Goal: Information Seeking & Learning: Learn about a topic

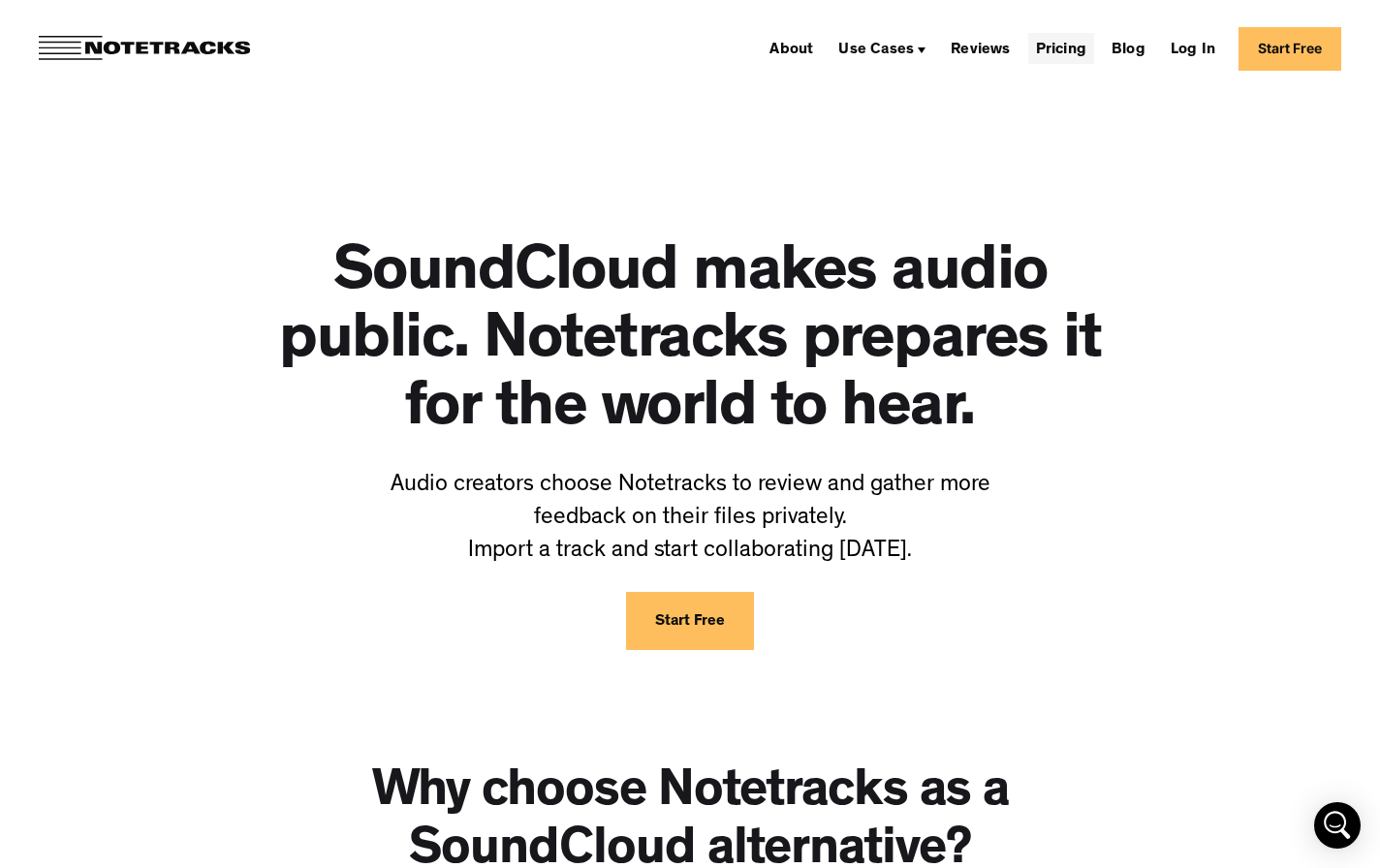
click at [1050, 51] on link "Pricing" at bounding box center [1061, 47] width 66 height 31
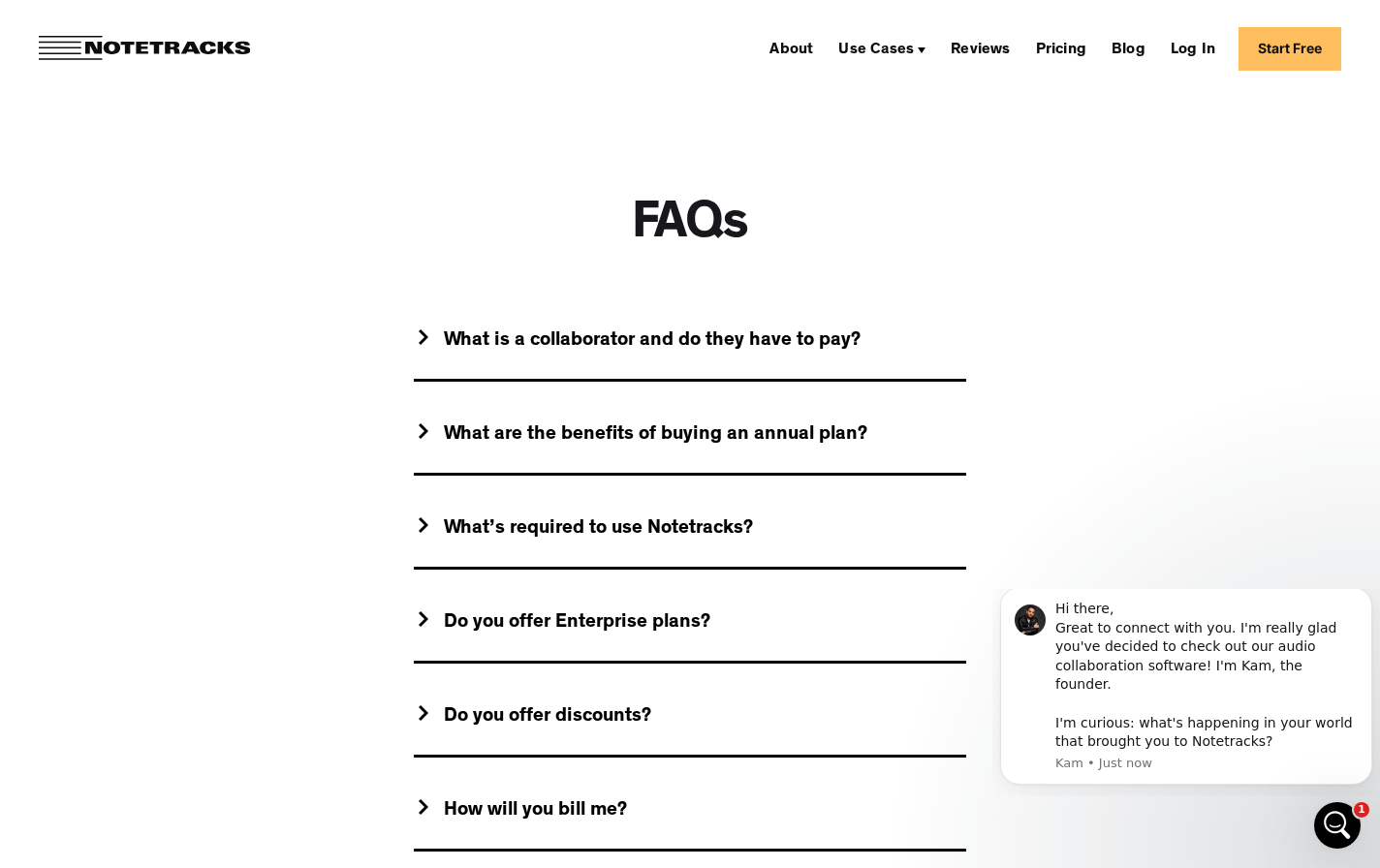
scroll to position [1603, 0]
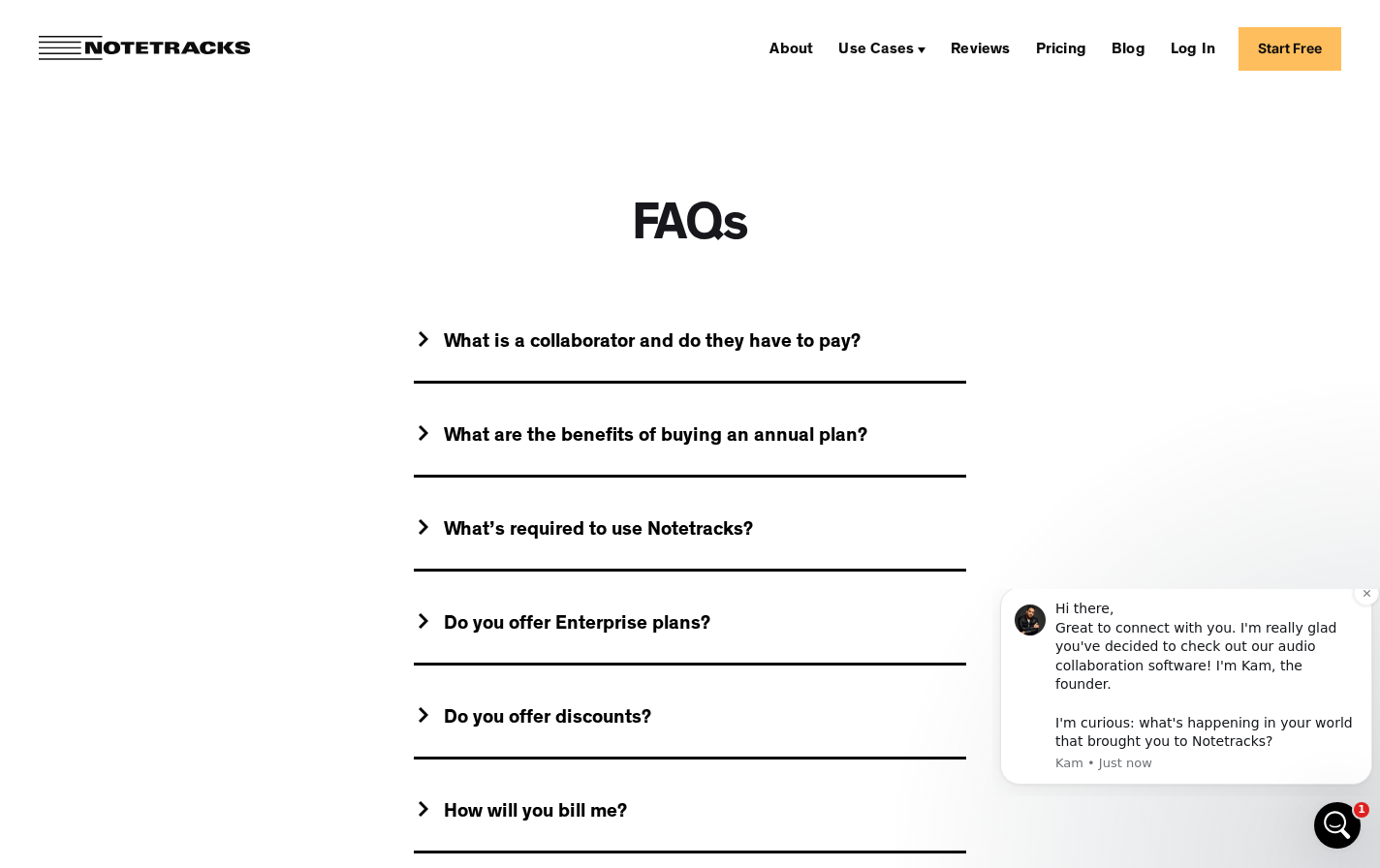
click at [1357, 621] on div "Hi there, Great to connect with you. I'm really glad you've decided to check ou…" at bounding box center [1207, 676] width 303 height 152
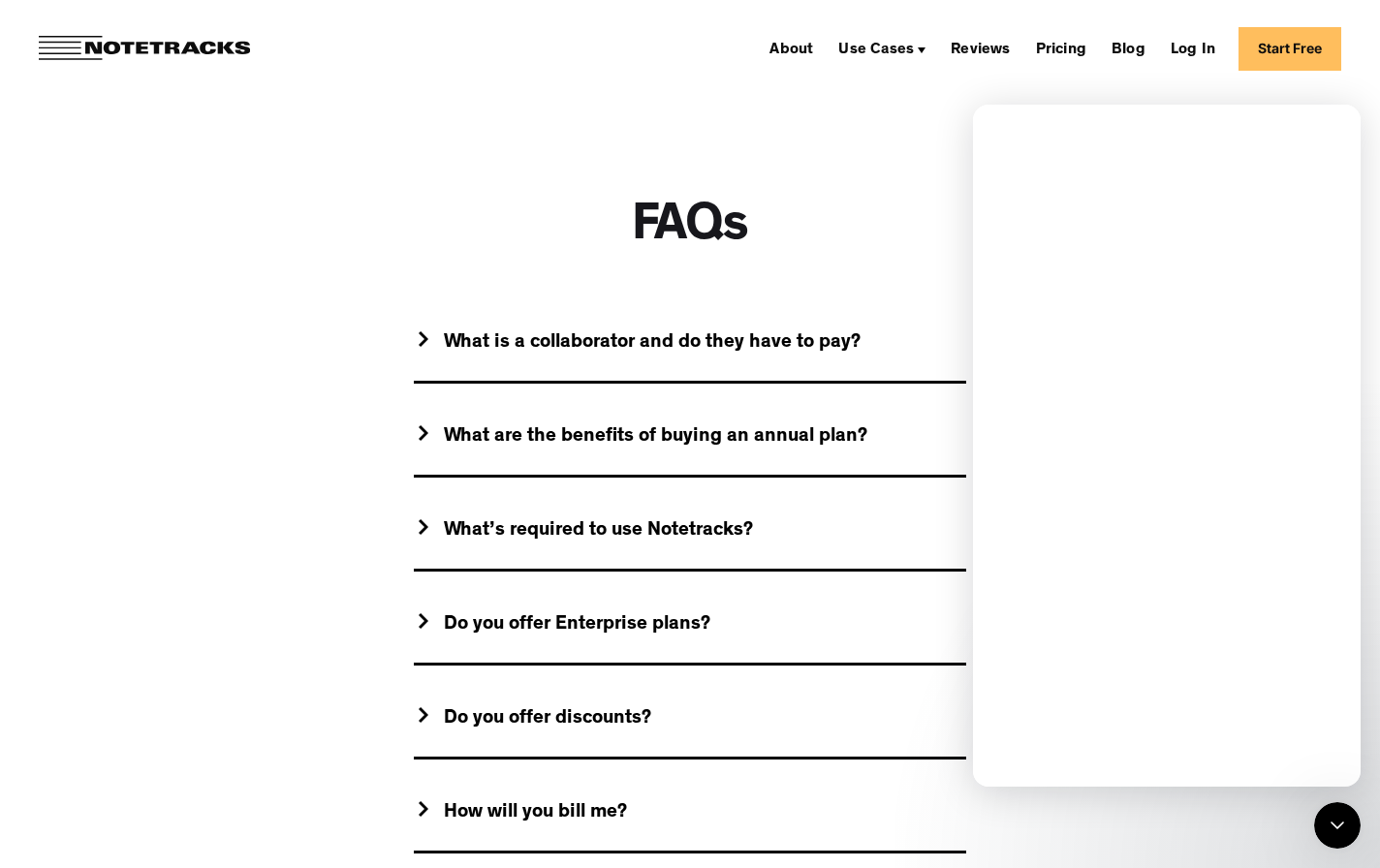
scroll to position [0, 0]
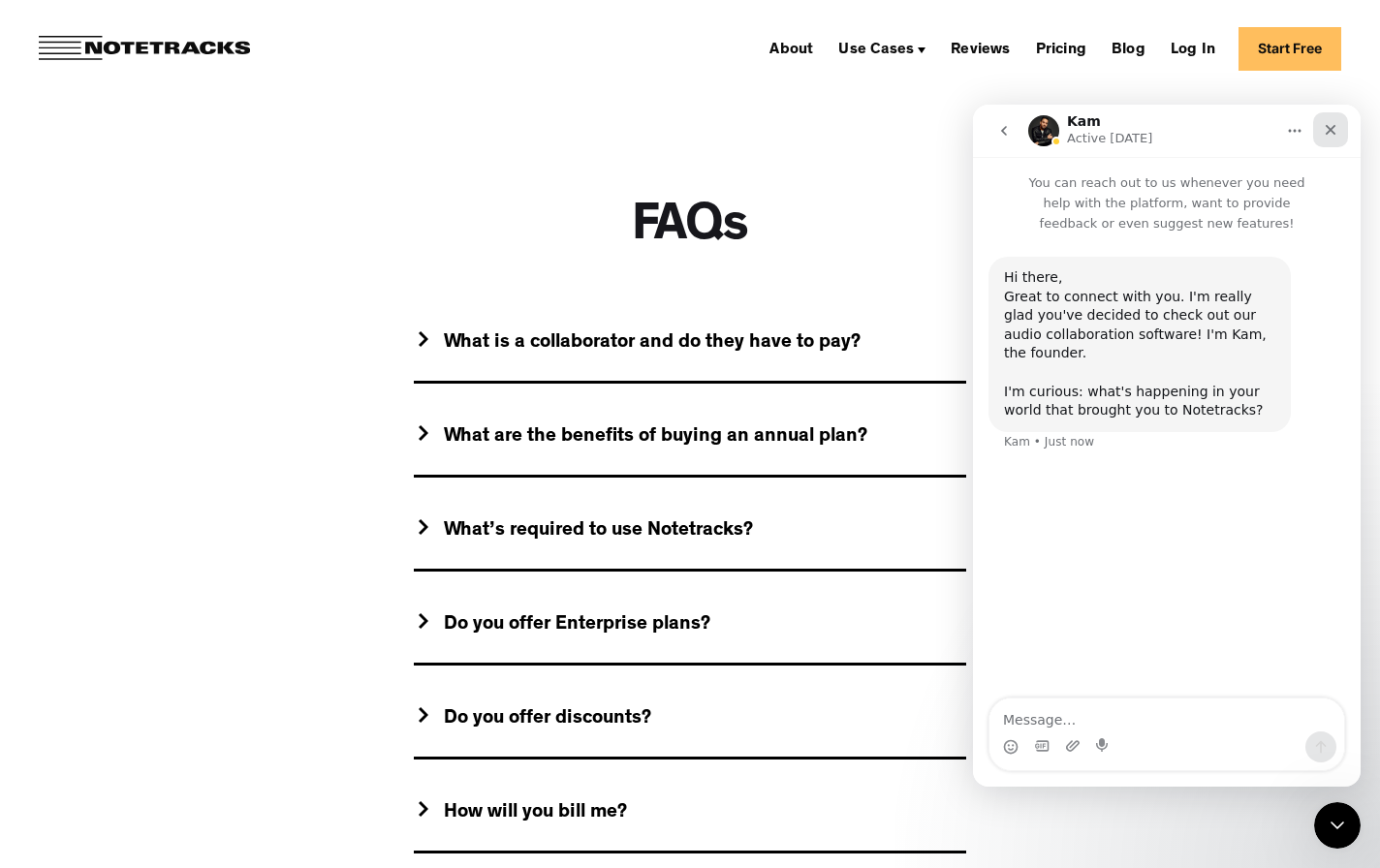
click at [1341, 128] on div "Close" at bounding box center [1330, 129] width 34 height 34
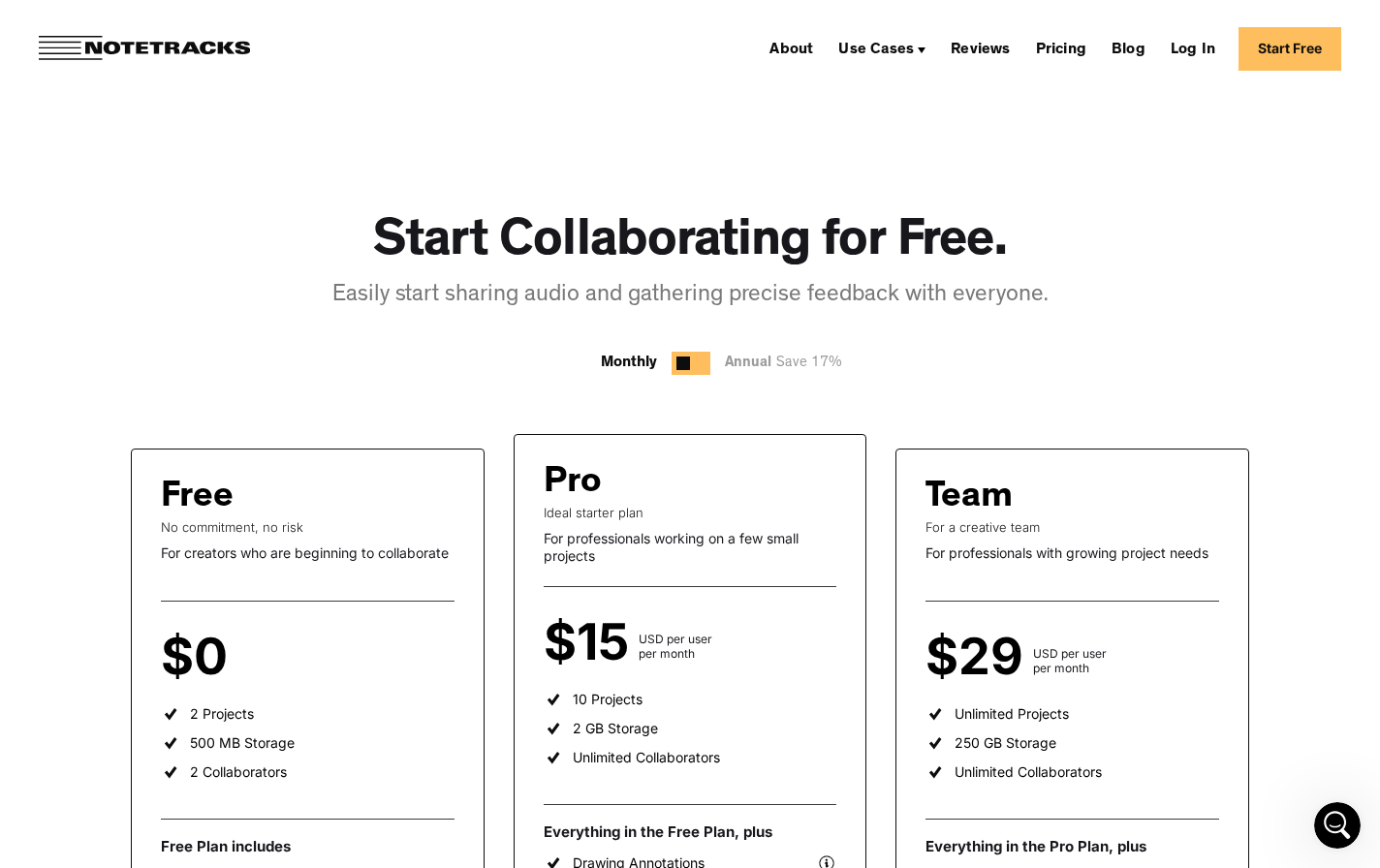
click at [98, 41] on img at bounding box center [144, 48] width 211 height 26
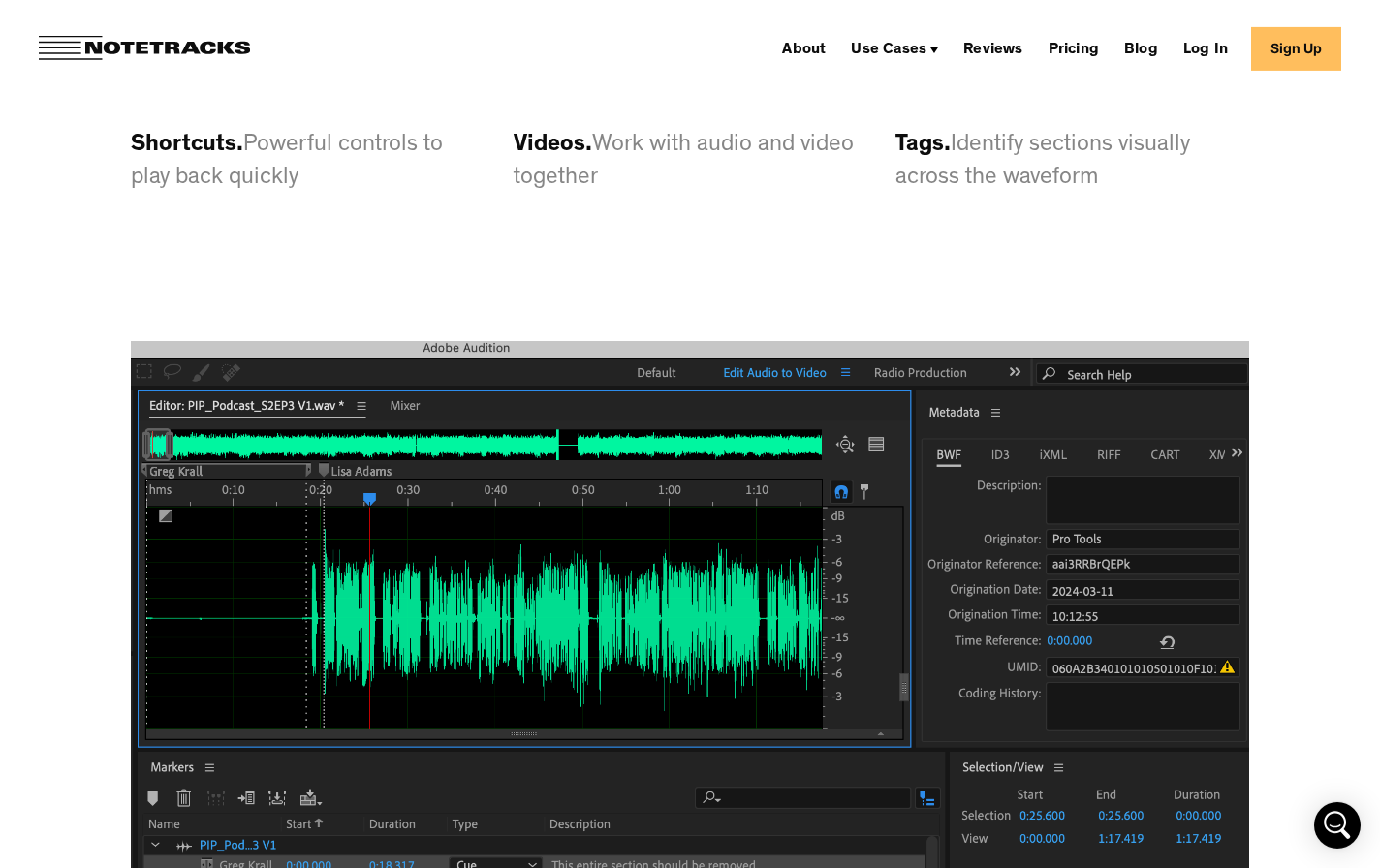
scroll to position [5493, 0]
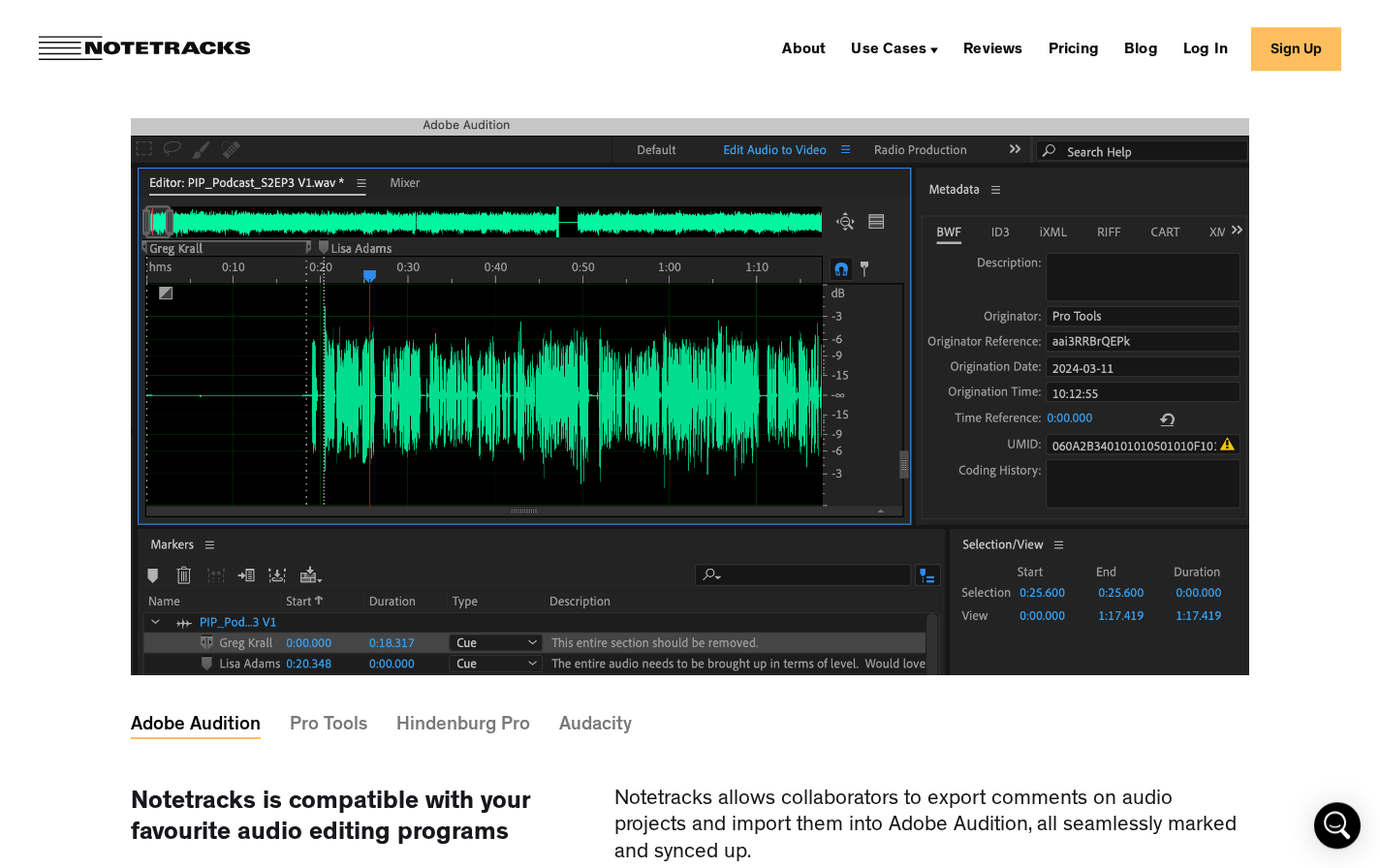
click at [655, 473] on div at bounding box center [690, 396] width 1118 height 557
click at [767, 403] on div at bounding box center [690, 396] width 1118 height 557
click at [610, 675] on div at bounding box center [690, 396] width 1118 height 557
click at [519, 302] on div at bounding box center [690, 396] width 1118 height 557
click at [805, 48] on link "About" at bounding box center [803, 47] width 59 height 31
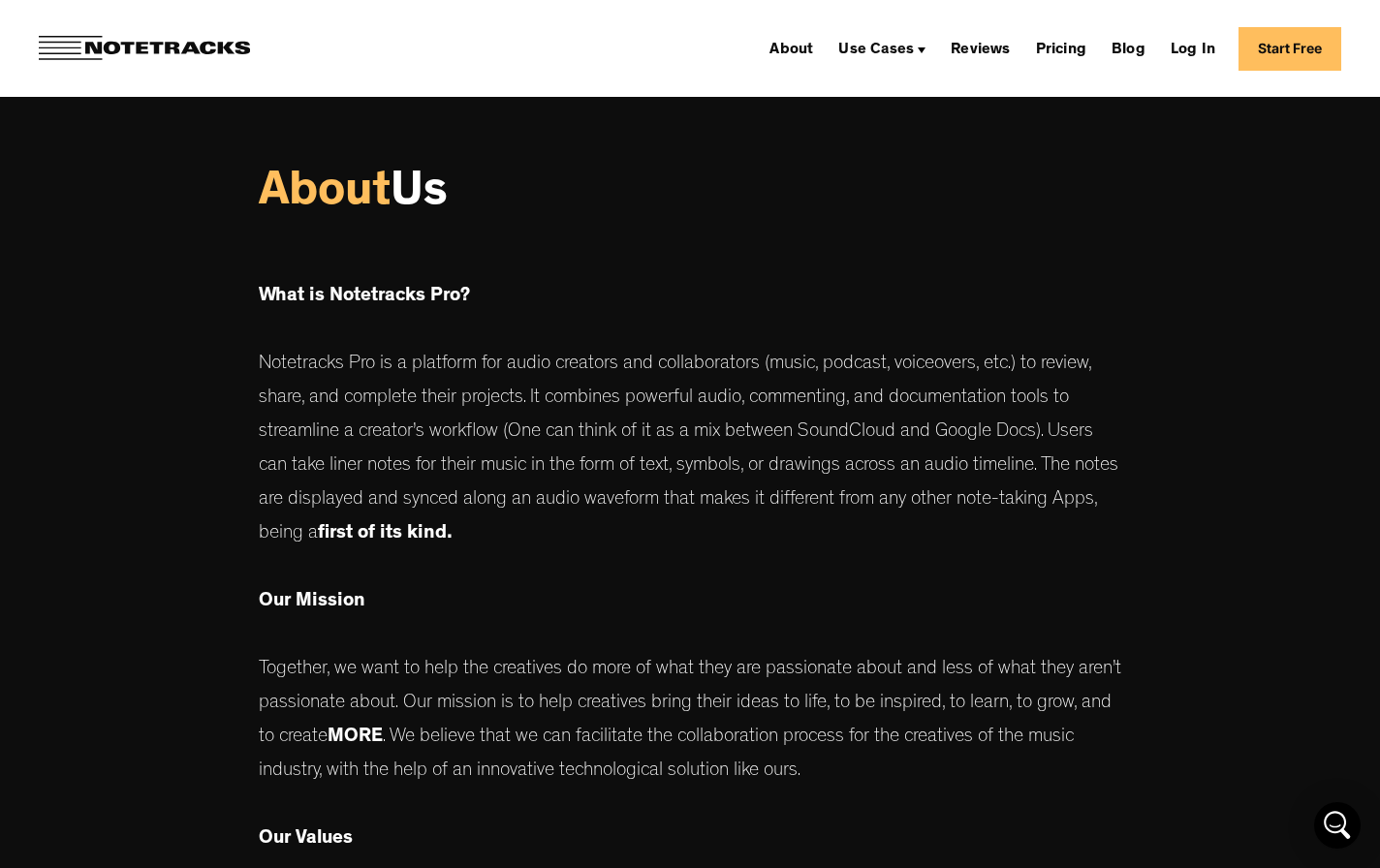
click at [838, 297] on p "What is Notetracks Pro? Notetracks Pro is a platform for audio creators and col…" at bounding box center [689, 752] width 862 height 1023
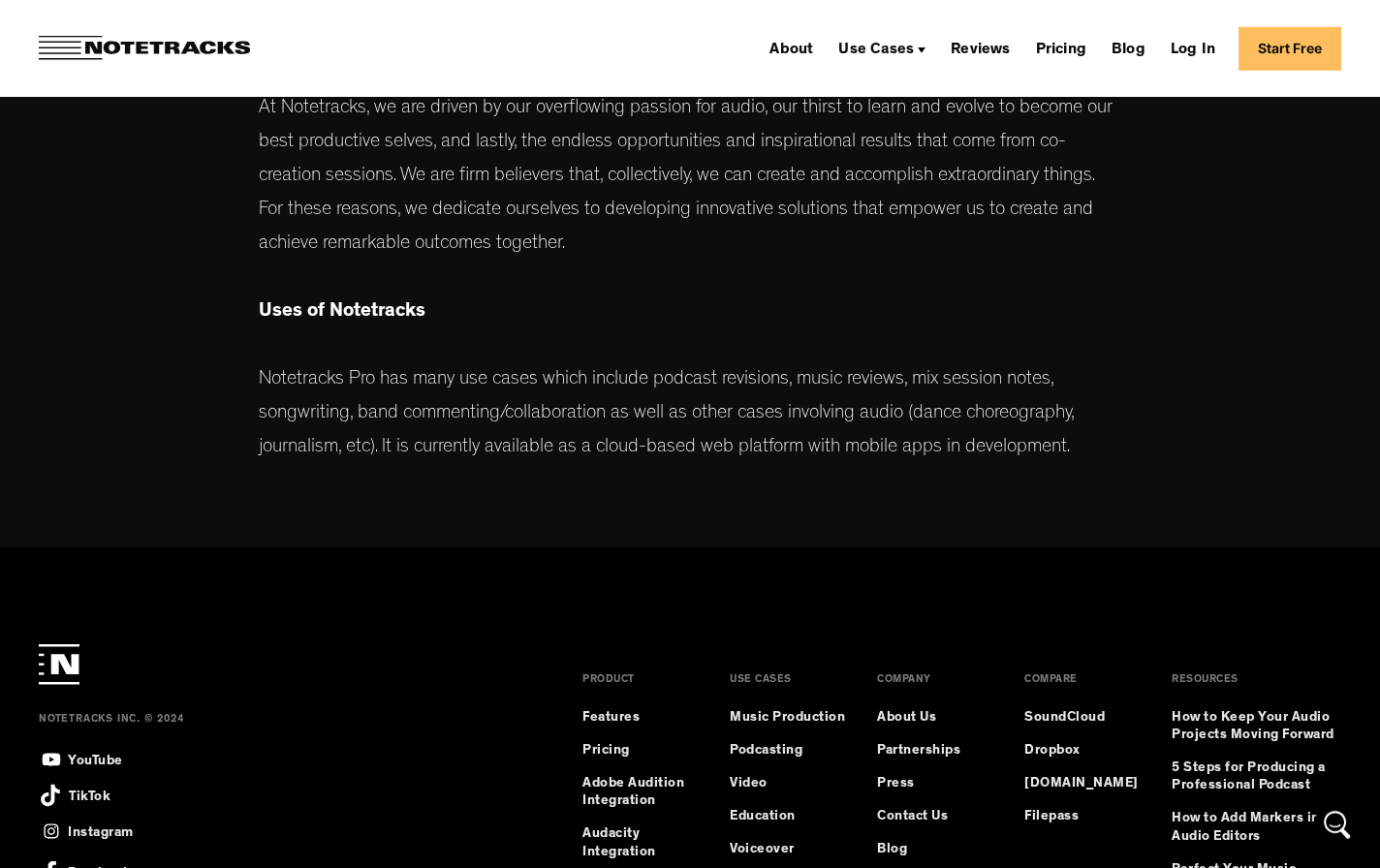
scroll to position [1062, 0]
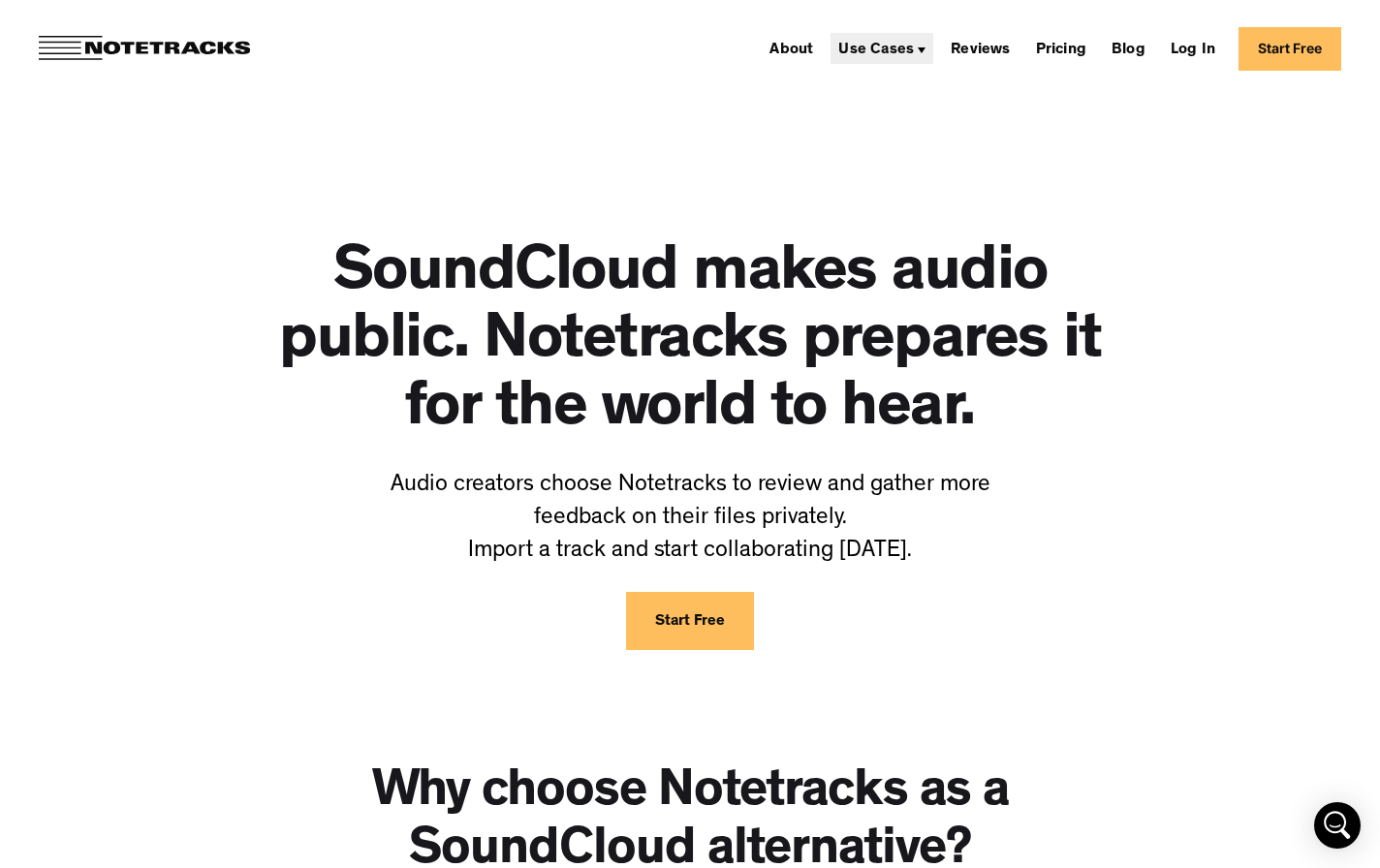
click at [877, 46] on div "Use Cases" at bounding box center [875, 50] width 76 height 16
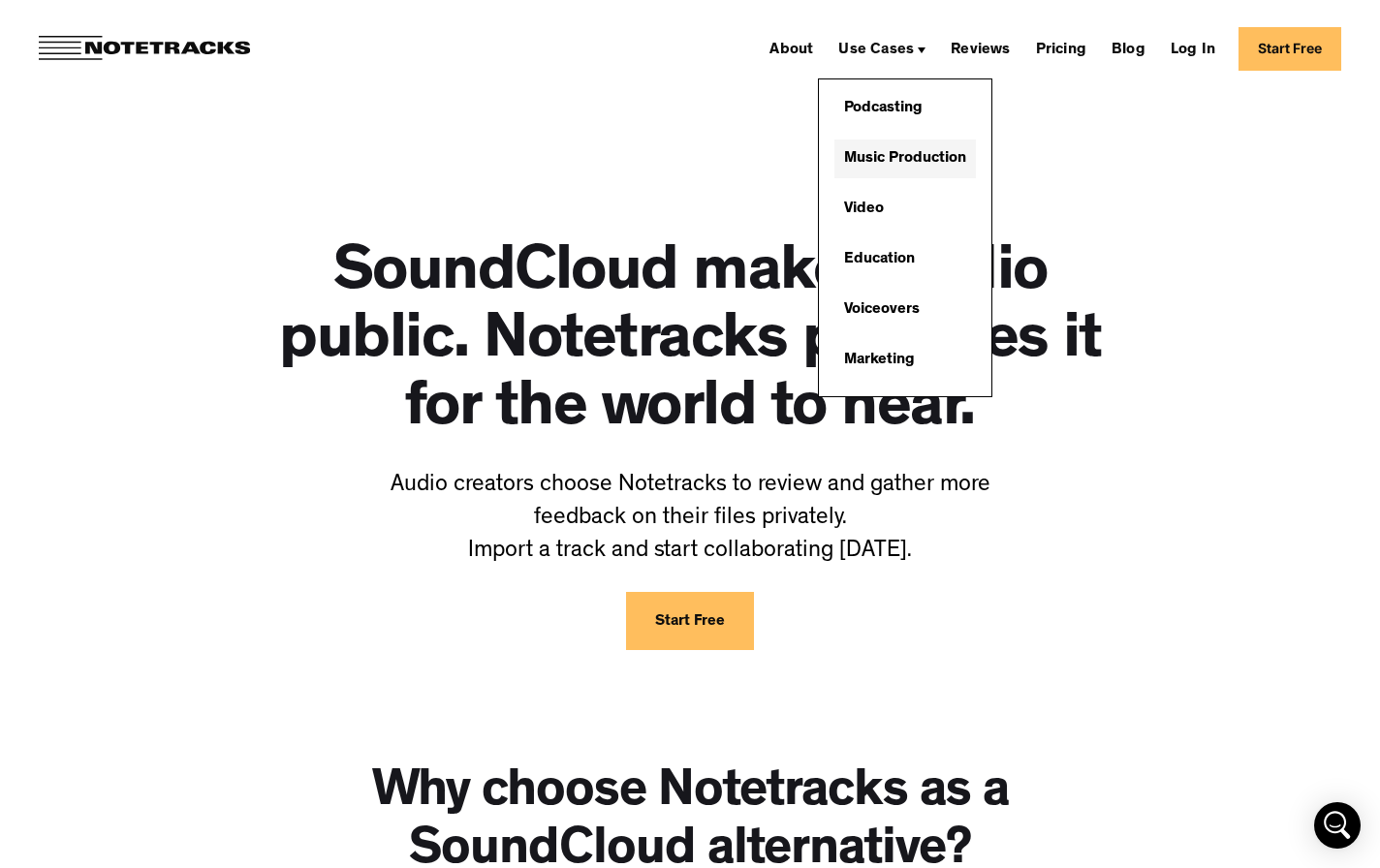
click at [888, 145] on link "Music Production" at bounding box center [905, 159] width 142 height 38
